Goal: Task Accomplishment & Management: Manage account settings

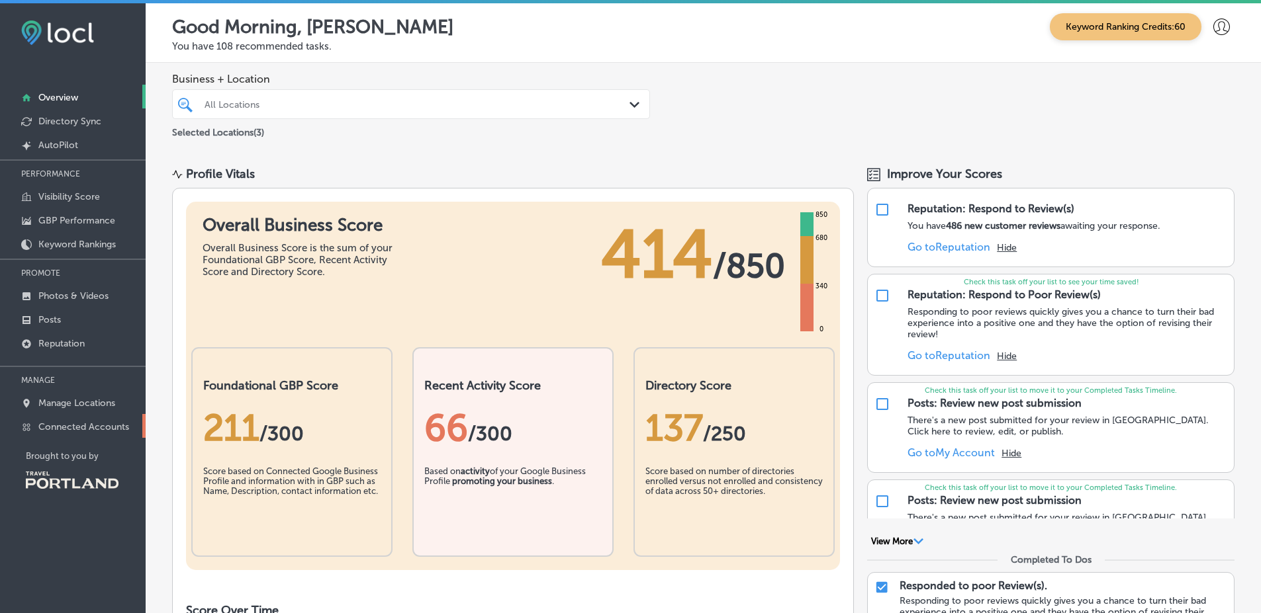
click at [77, 422] on p "Connected Accounts" at bounding box center [83, 427] width 91 height 11
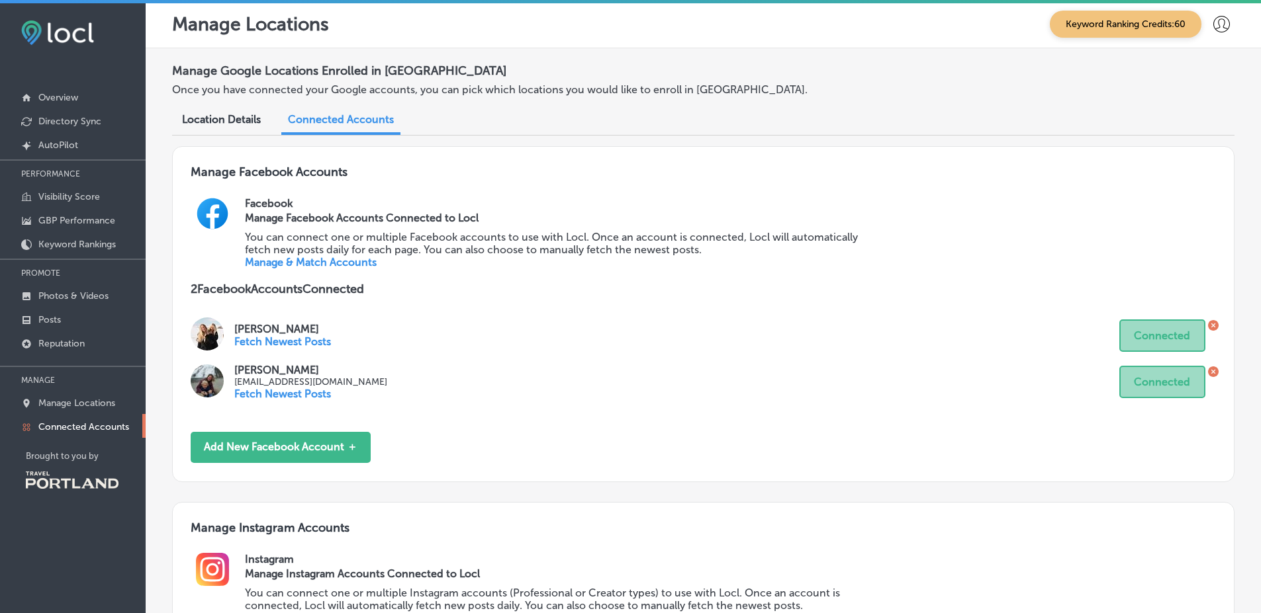
scroll to position [291, 0]
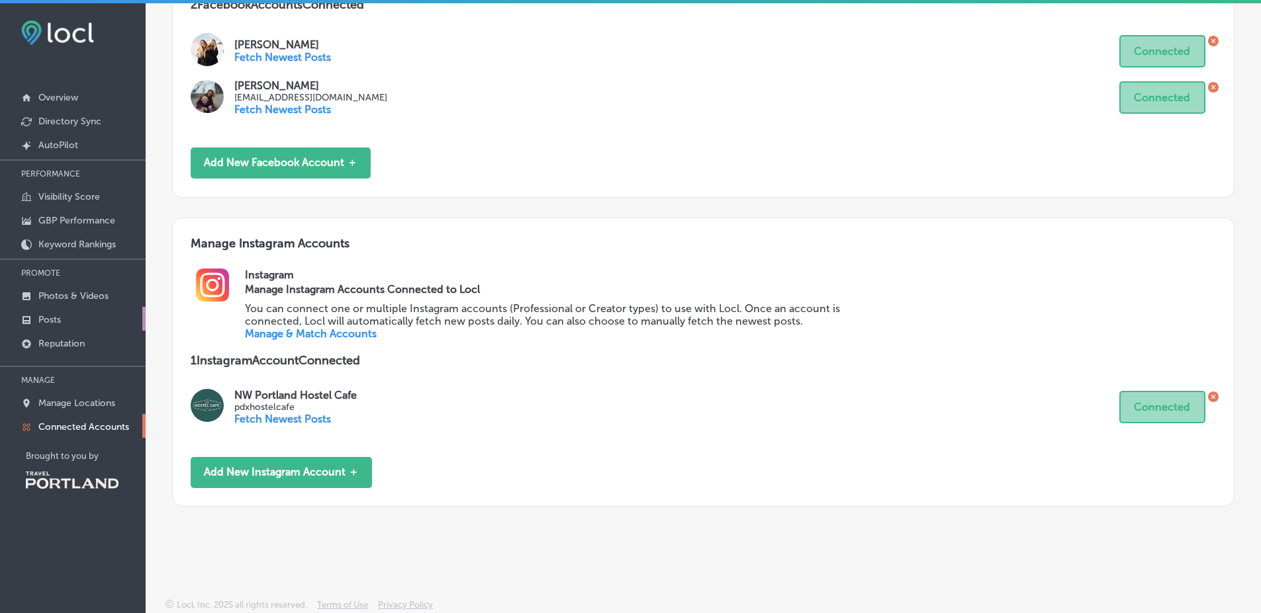
click at [107, 316] on link "Posts" at bounding box center [73, 319] width 146 height 24
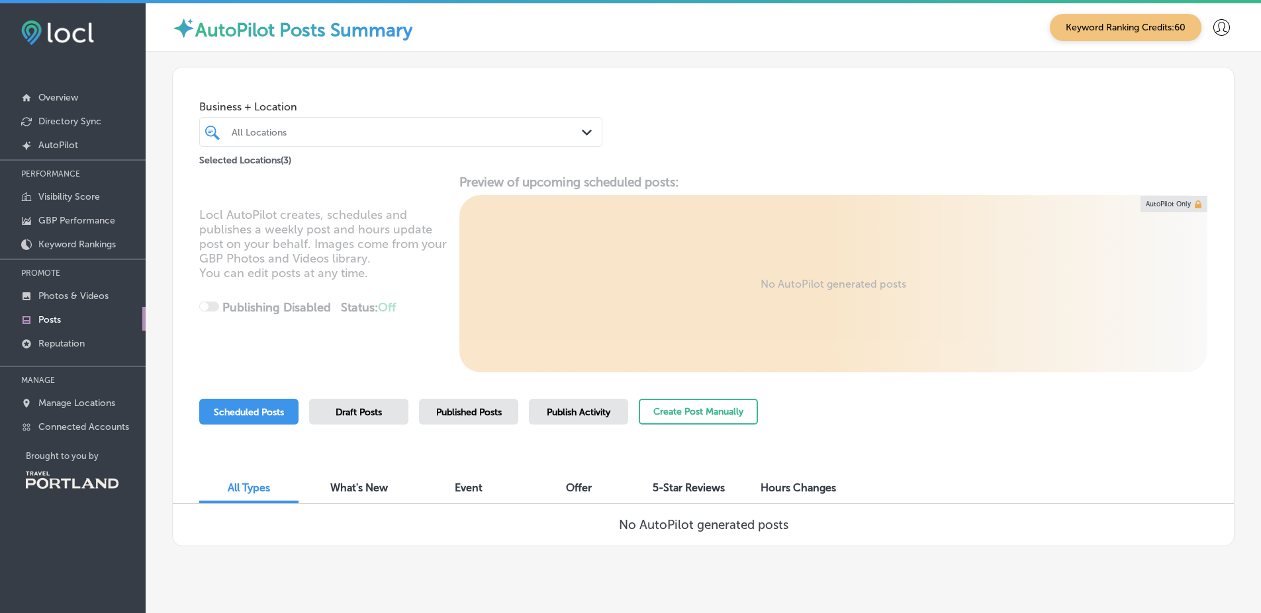
click at [1143, 135] on div "Business + Location All Locations Path Created with Sketch. Selected Locations …" at bounding box center [703, 118] width 1061 height 101
click at [64, 418] on link "Connected Accounts" at bounding box center [73, 426] width 146 height 24
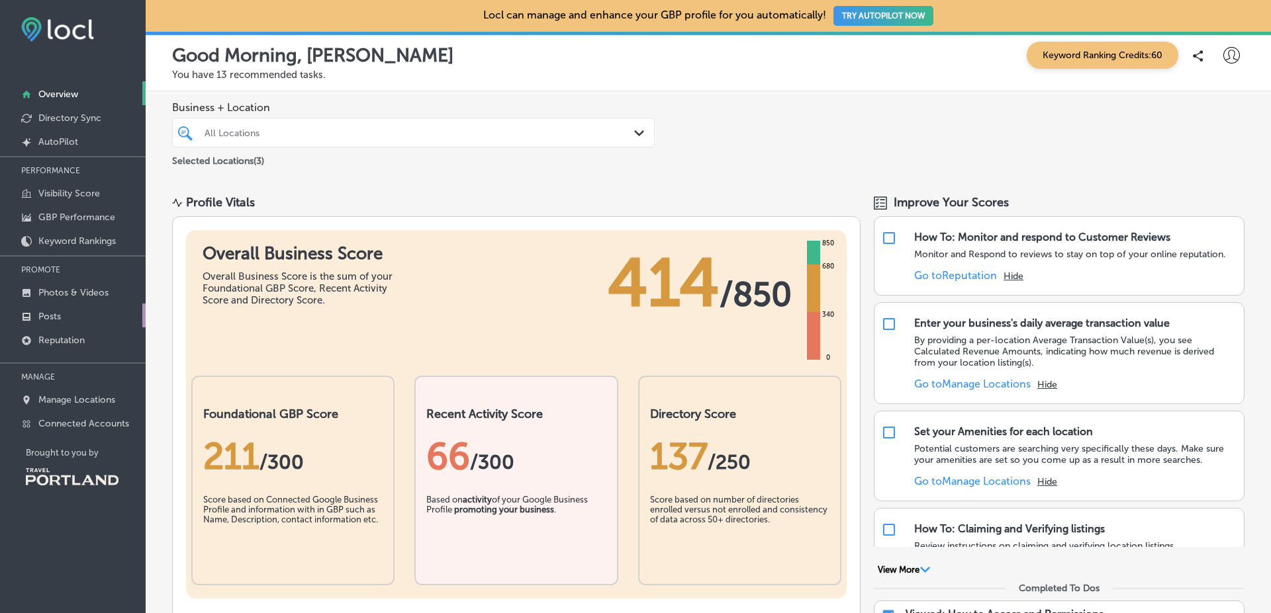
click at [104, 325] on link "Posts" at bounding box center [73, 316] width 146 height 24
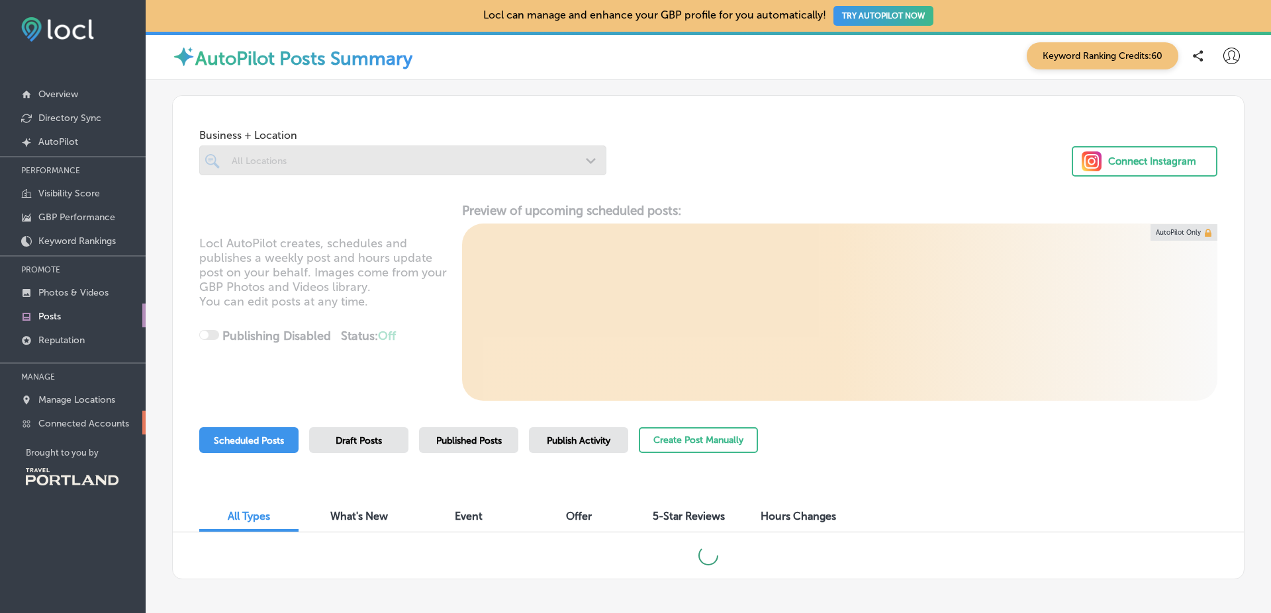
click at [129, 423] on link "Connected Accounts" at bounding box center [73, 423] width 146 height 24
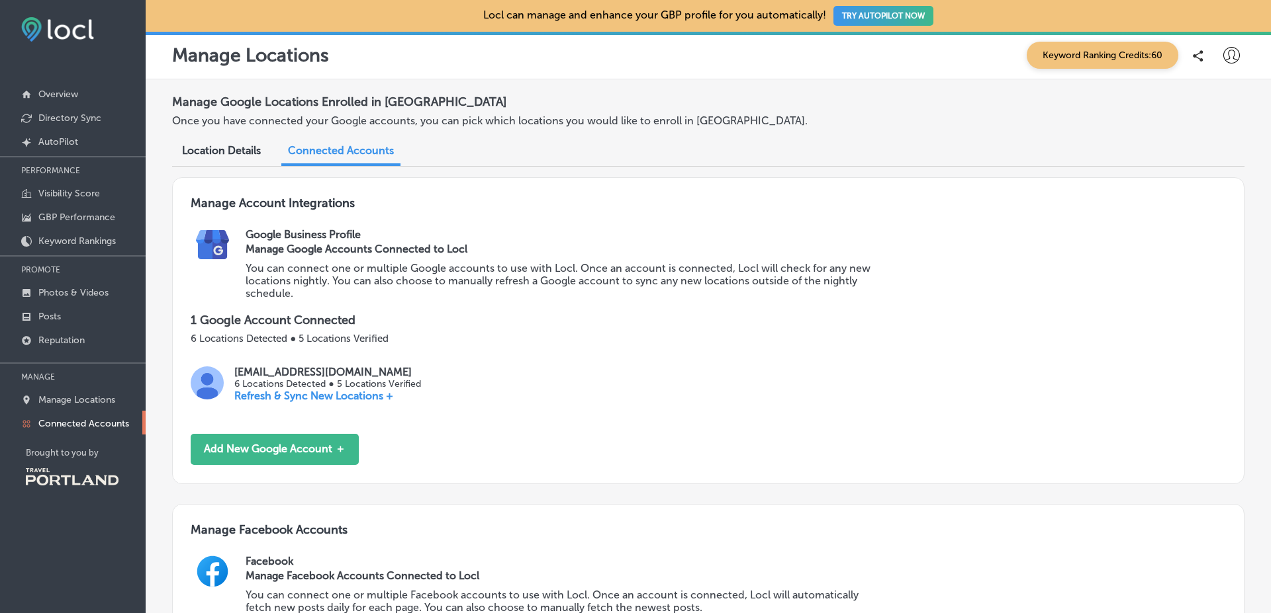
click at [835, 268] on p "You can connect one or multiple Google accounts to use with Locl. Once an accou…" at bounding box center [564, 281] width 637 height 38
